Goal: Information Seeking & Learning: Learn about a topic

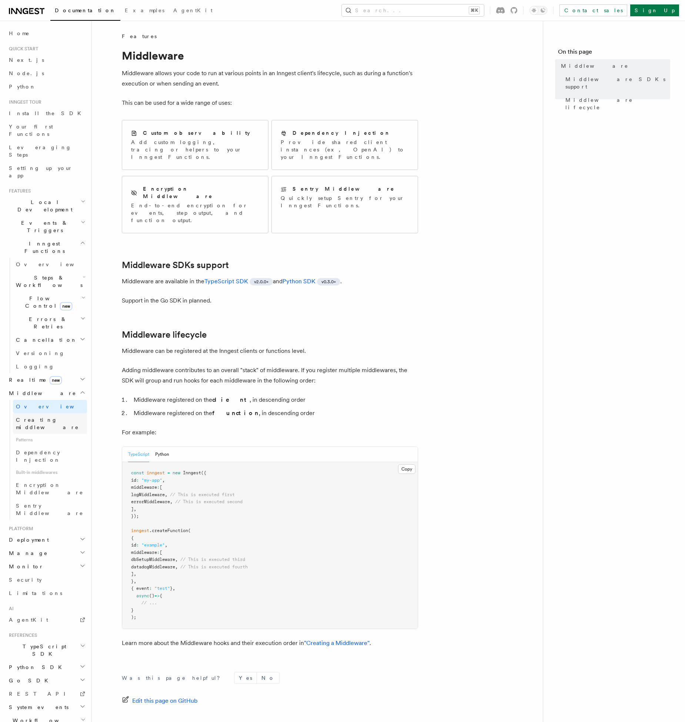
click at [52, 413] on link "Creating middleware" at bounding box center [50, 423] width 74 height 21
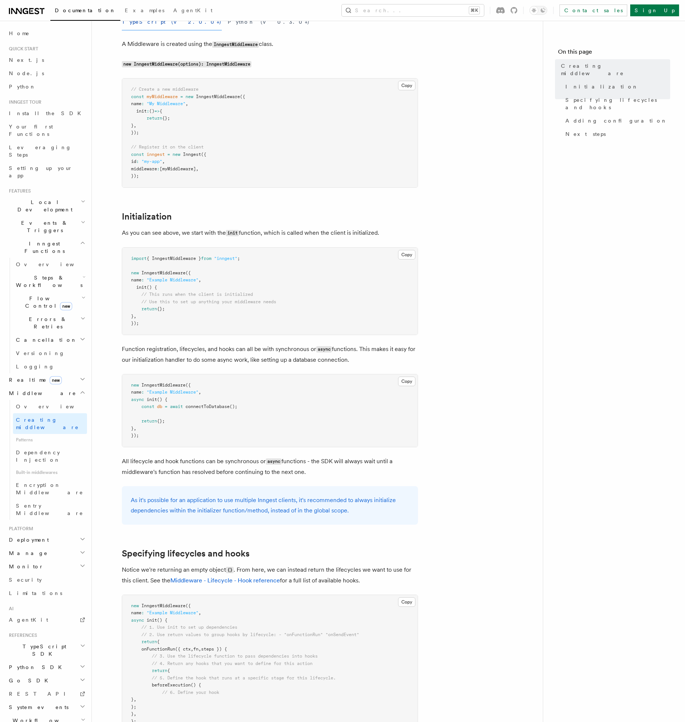
scroll to position [96, 0]
click at [183, 471] on p "All lifecycle and hook functions can be synchronous or async functions - the SD…" at bounding box center [270, 464] width 296 height 21
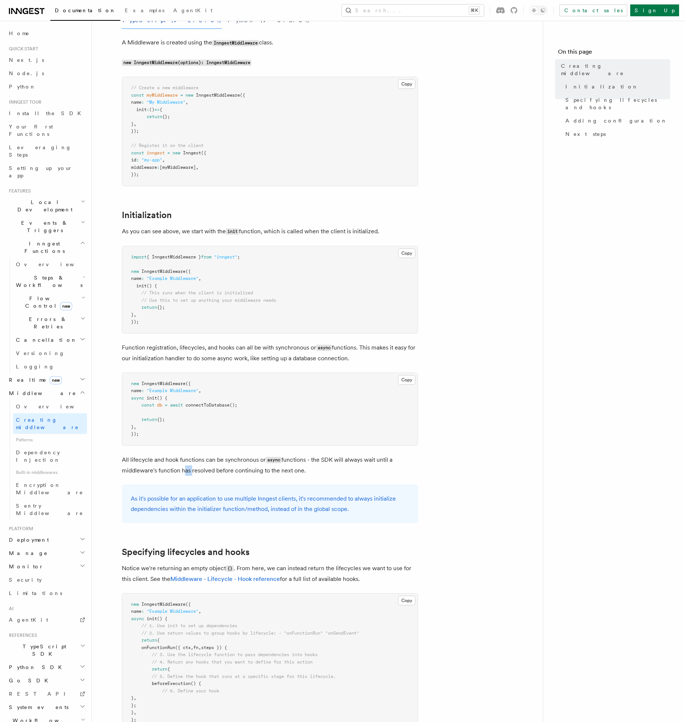
click at [183, 471] on p "All lifecycle and hook functions can be synchronous or async functions - the SD…" at bounding box center [270, 464] width 296 height 21
drag, startPoint x: 229, startPoint y: 471, endPoint x: 158, endPoint y: 457, distance: 72.9
click at [158, 457] on p "All lifecycle and hook functions can be synchronous or async functions - the SD…" at bounding box center [270, 464] width 296 height 21
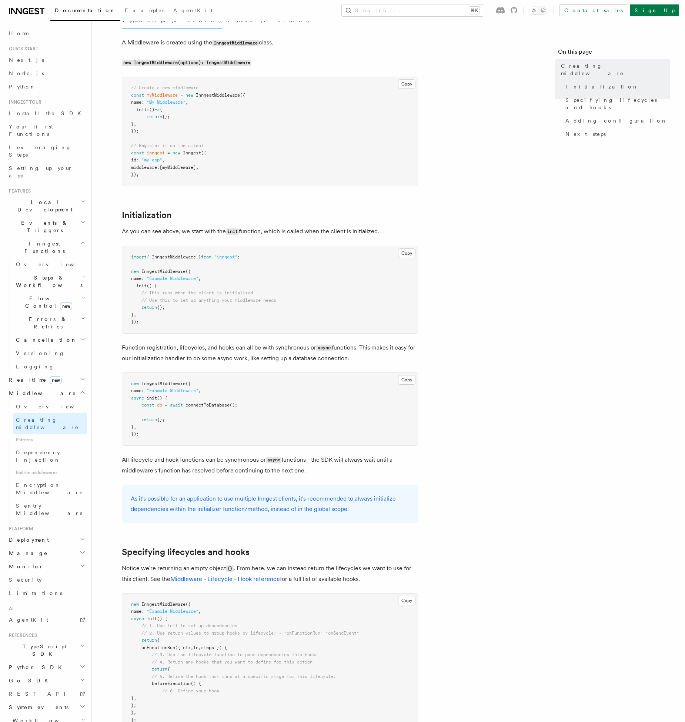
click at [158, 457] on p "All lifecycle and hook functions can be synchronous or async functions - the SD…" at bounding box center [270, 464] width 296 height 21
click at [214, 464] on p "All lifecycle and hook functions can be synchronous or async functions - the SD…" at bounding box center [270, 464] width 296 height 21
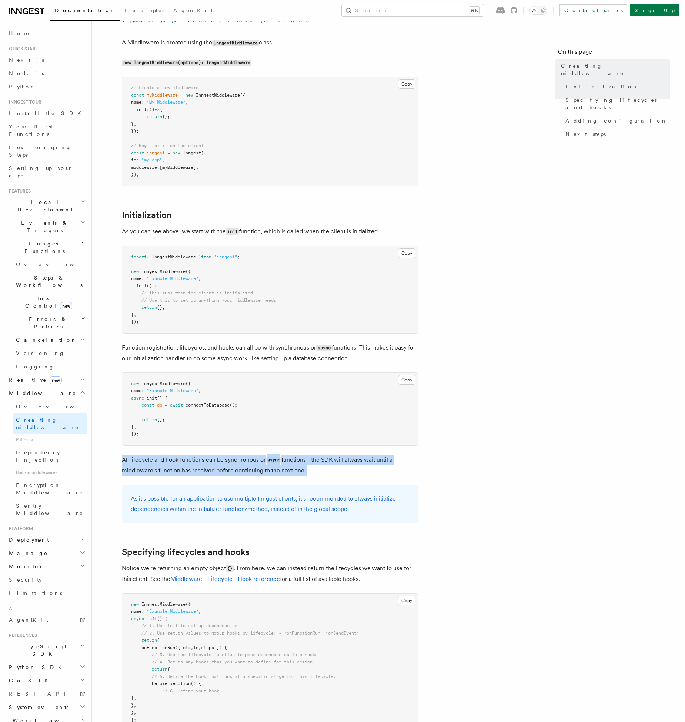
click at [250, 462] on p "All lifecycle and hook functions can be synchronous or async functions - the SD…" at bounding box center [270, 464] width 296 height 21
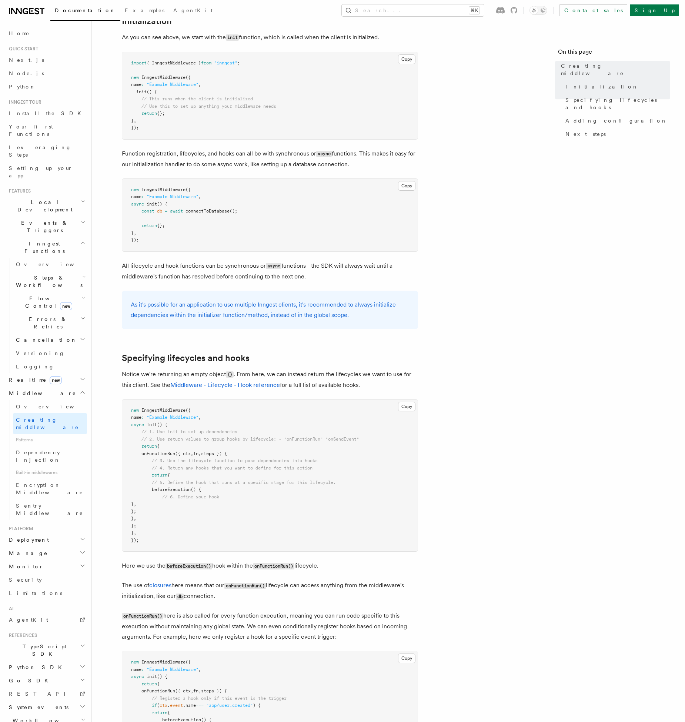
scroll to position [298, 0]
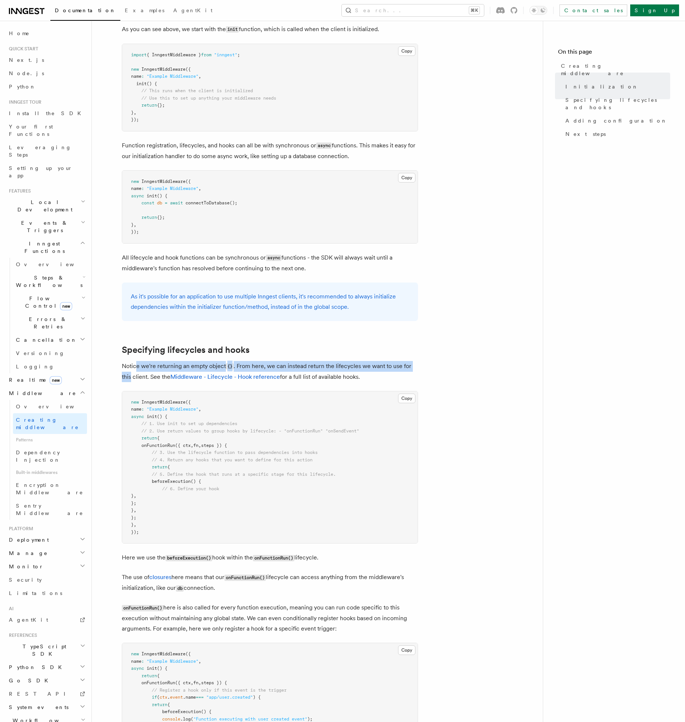
drag, startPoint x: 135, startPoint y: 365, endPoint x: 132, endPoint y: 379, distance: 14.4
click at [132, 379] on p "Notice we're returning an empty object {} . From here, we can instead return th…" at bounding box center [270, 371] width 296 height 21
drag, startPoint x: 152, startPoint y: 375, endPoint x: 142, endPoint y: 366, distance: 13.4
click at [142, 366] on p "Notice we're returning an empty object {} . From here, we can instead return th…" at bounding box center [270, 371] width 296 height 21
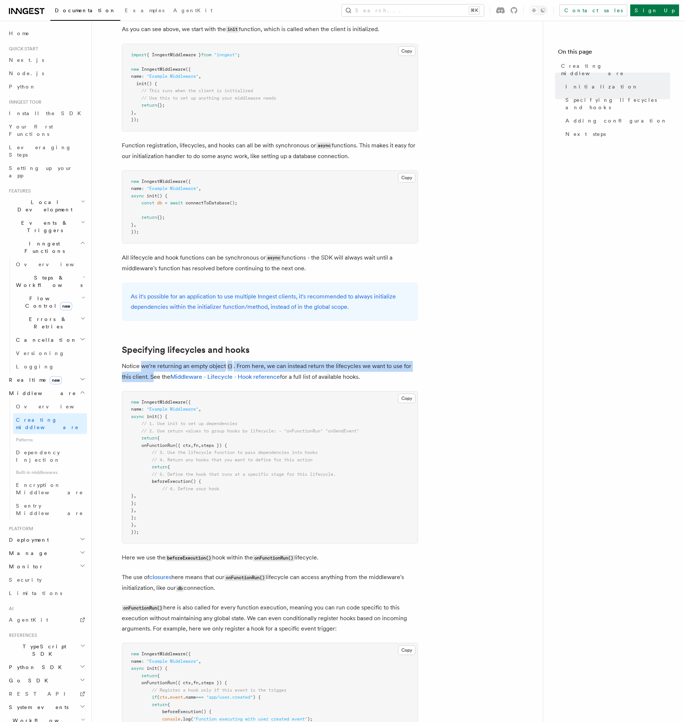
click at [142, 366] on p "Notice we're returning an empty object {} . From here, we can instead return th…" at bounding box center [270, 371] width 296 height 21
drag, startPoint x: 147, startPoint y: 363, endPoint x: 147, endPoint y: 380, distance: 16.7
click at [147, 380] on p "Notice we're returning an empty object {} . From here, we can instead return th…" at bounding box center [270, 371] width 296 height 21
click at [430, 237] on article "Features Middleware Creating middleware Creating middleware means defining the …" at bounding box center [317, 684] width 427 height 1898
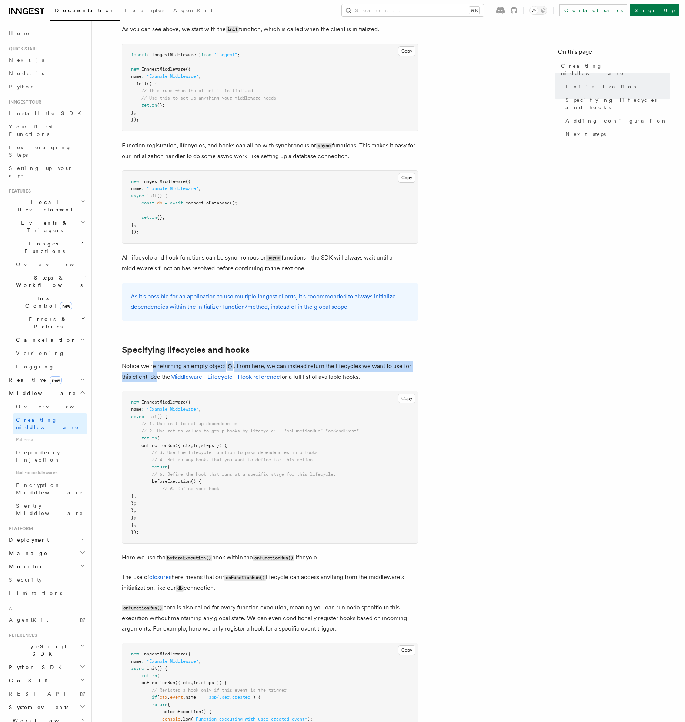
drag, startPoint x: 155, startPoint y: 373, endPoint x: 151, endPoint y: 361, distance: 12.9
click at [151, 361] on p "Notice we're returning an empty object {} . From here, we can instead return th…" at bounding box center [270, 371] width 296 height 21
click at [142, 364] on p "Notice we're returning an empty object {} . From here, we can instead return th…" at bounding box center [270, 371] width 296 height 21
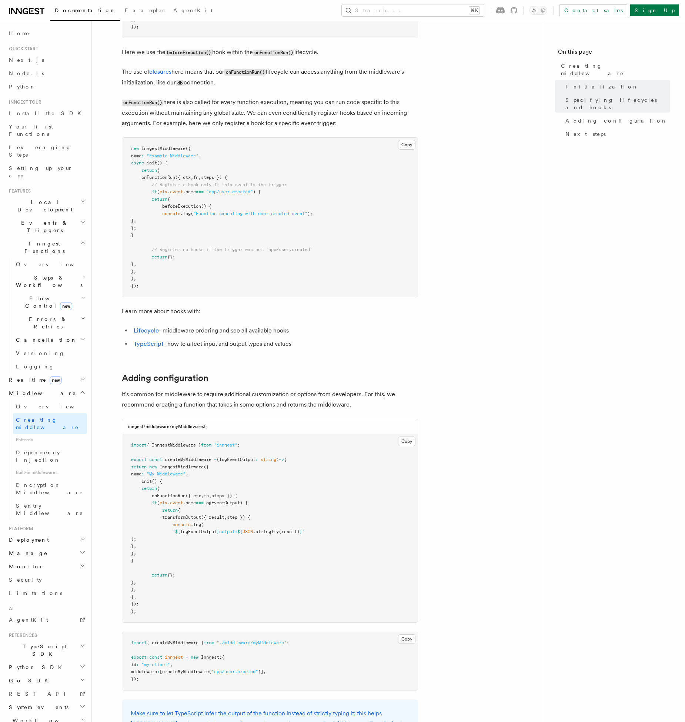
scroll to position [852, 0]
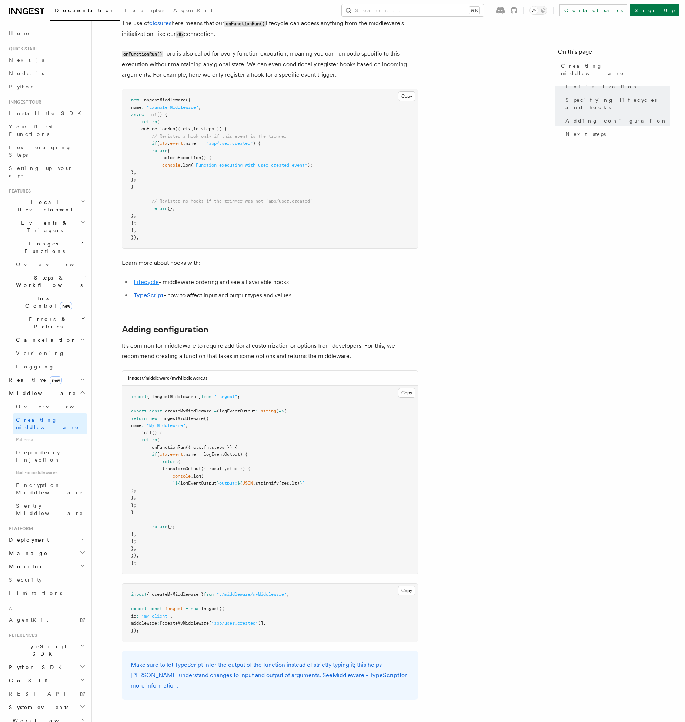
click at [142, 280] on link "Lifecycle" at bounding box center [146, 281] width 25 height 7
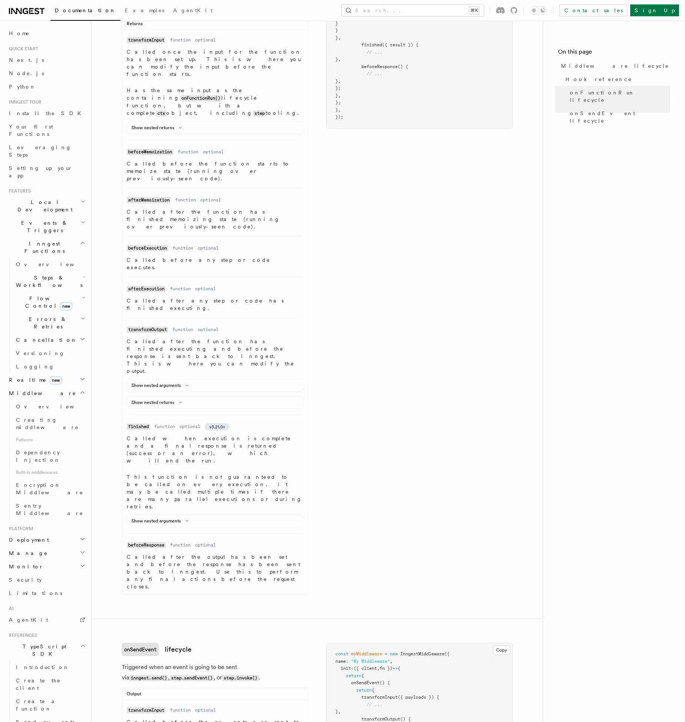
scroll to position [421, 0]
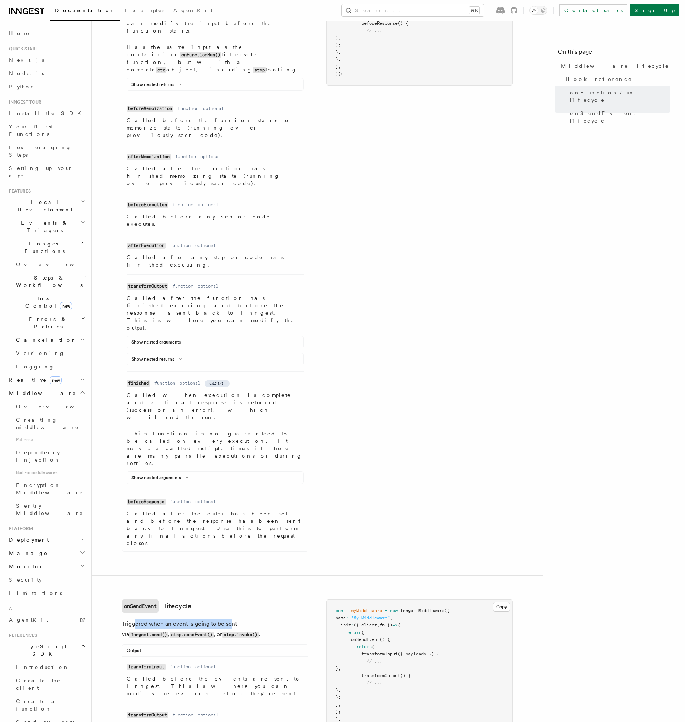
drag, startPoint x: 136, startPoint y: 458, endPoint x: 229, endPoint y: 459, distance: 92.9
click at [229, 618] on p "Triggered when an event is going to be sent via inngest.send() , step.sendEvent…" at bounding box center [215, 628] width 187 height 21
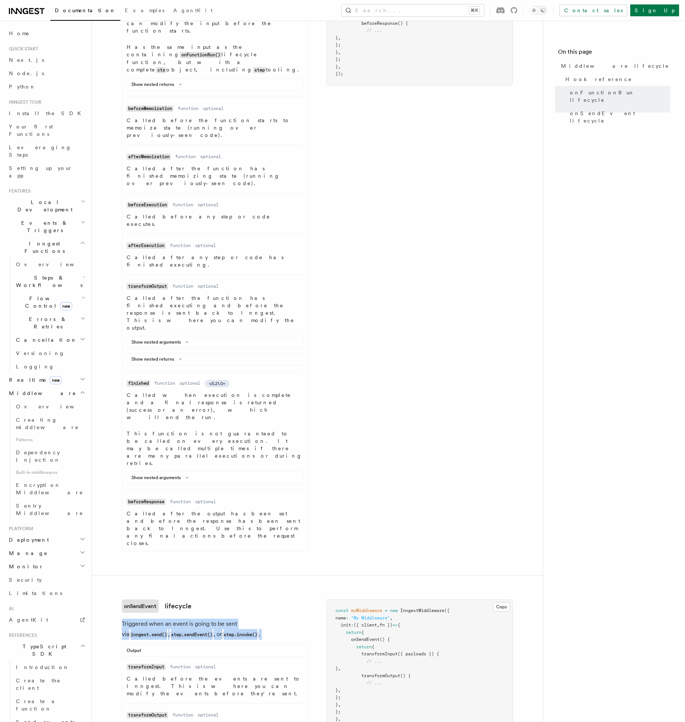
click at [199, 599] on div "onSendEvent lifecycle Triggered when an event is going to be sent via inngest.s…" at bounding box center [215, 678] width 187 height 158
